Goal: Navigation & Orientation: Find specific page/section

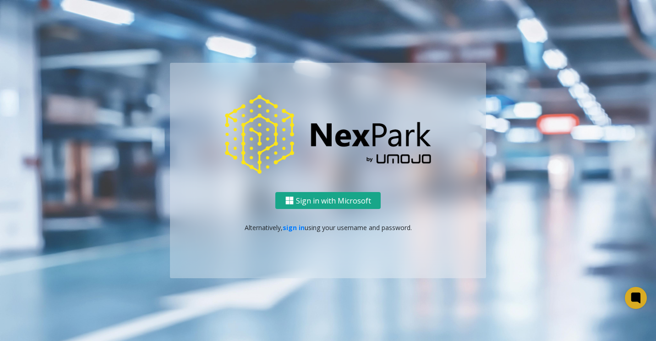
click at [322, 202] on button "Sign in with Microsoft" at bounding box center [327, 200] width 105 height 17
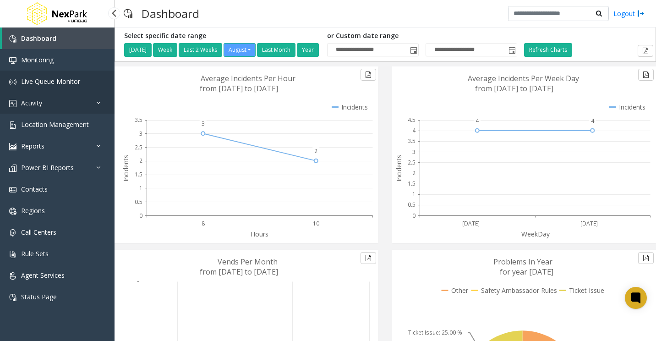
drag, startPoint x: 50, startPoint y: 87, endPoint x: 78, endPoint y: 107, distance: 34.6
click at [50, 87] on link "Live Queue Monitor" at bounding box center [57, 82] width 115 height 22
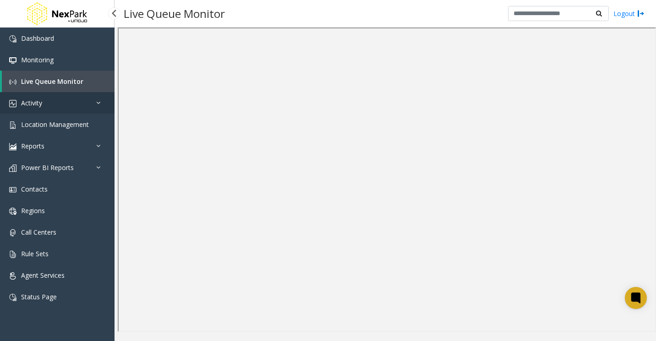
click at [93, 99] on link "Activity" at bounding box center [57, 103] width 115 height 22
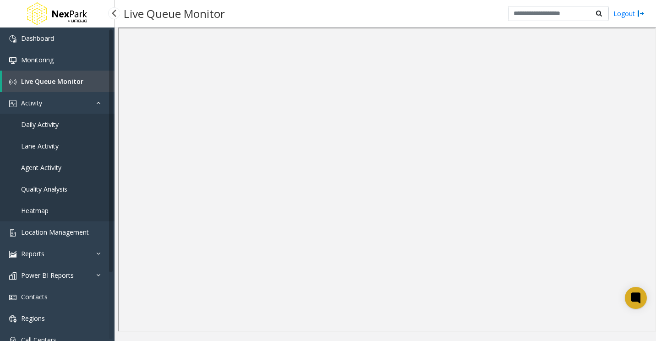
click at [55, 126] on span "Daily Activity" at bounding box center [40, 124] width 38 height 9
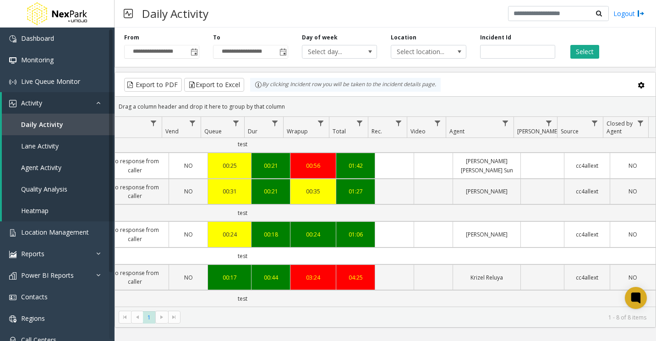
scroll to position [146, 307]
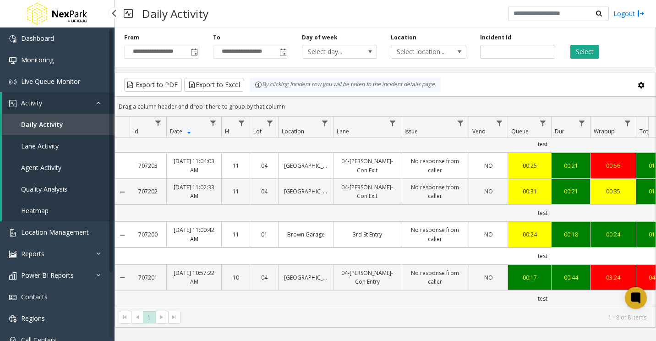
click at [92, 97] on link "Activity" at bounding box center [58, 103] width 113 height 22
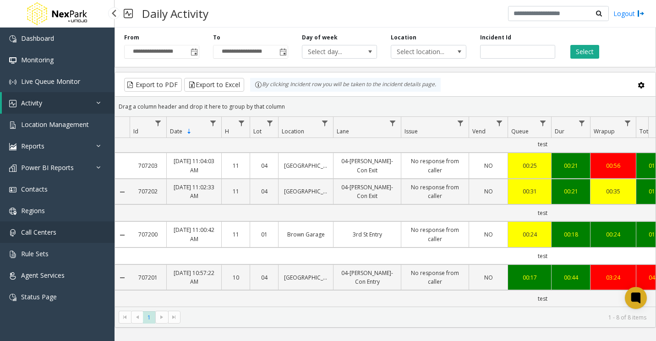
click at [67, 232] on link "Call Centers" at bounding box center [57, 232] width 115 height 22
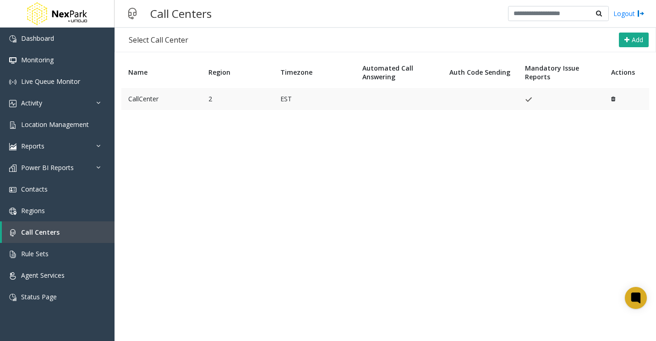
click at [148, 97] on td "CallCenter" at bounding box center [161, 99] width 80 height 22
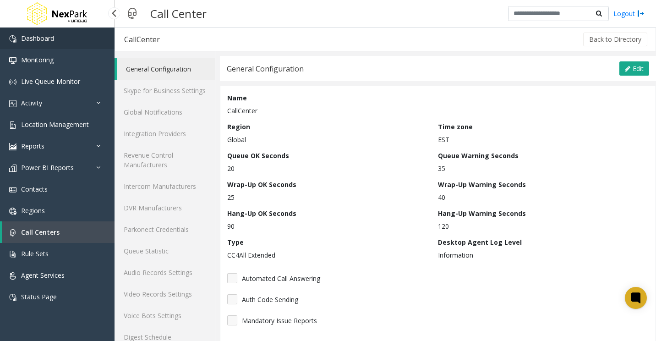
click at [58, 33] on link "Dashboard" at bounding box center [57, 38] width 115 height 22
